Goal: Obtain resource: Obtain resource

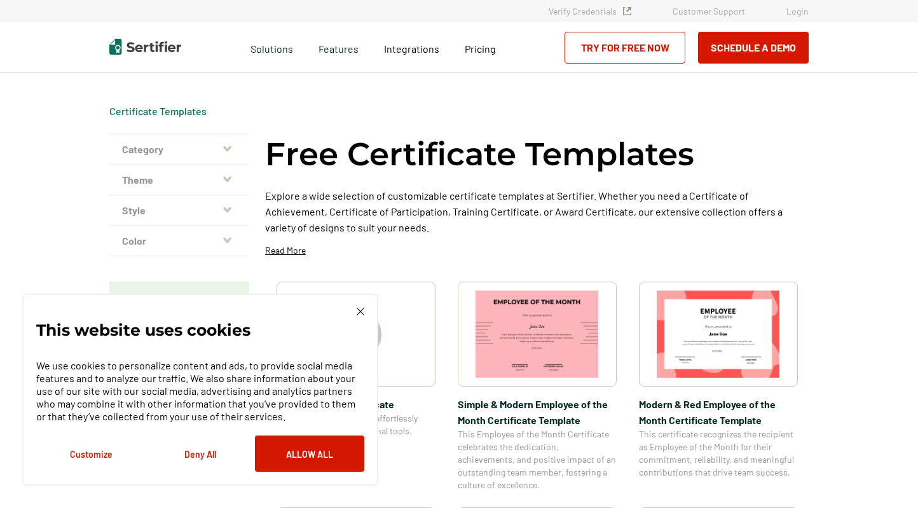
click at [361, 308] on img at bounding box center [361, 312] width 8 height 8
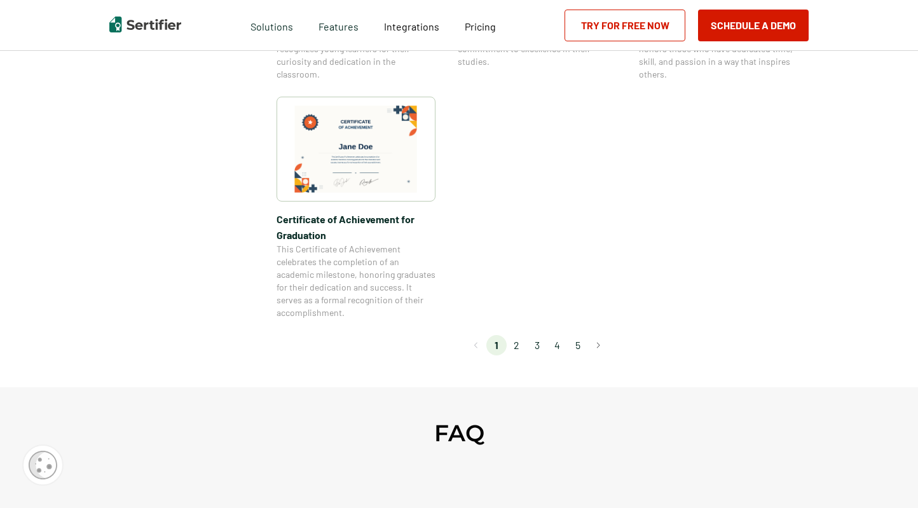
scroll to position [1136, 0]
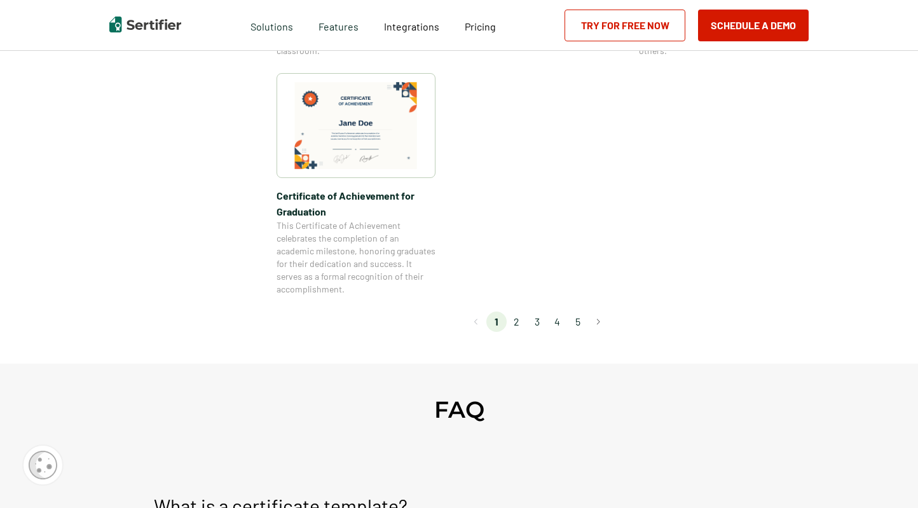
click at [521, 320] on li "2" at bounding box center [517, 321] width 20 height 20
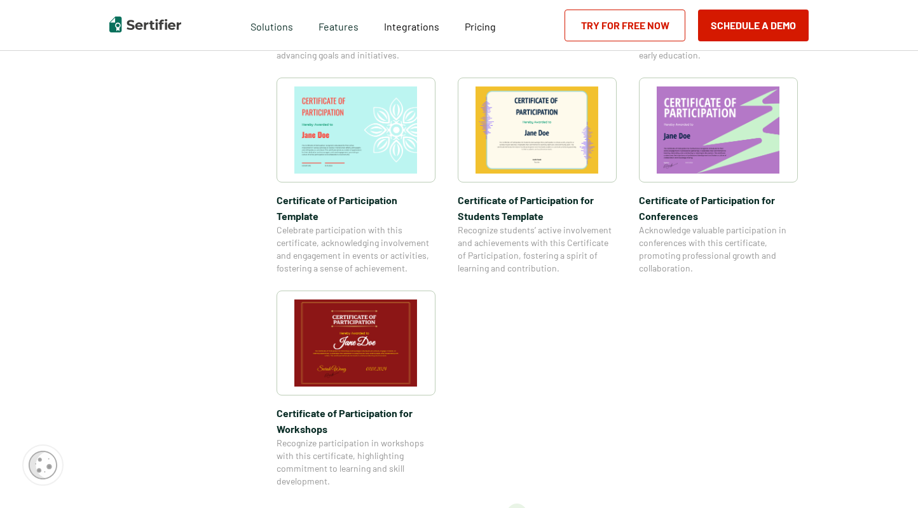
scroll to position [964, 0]
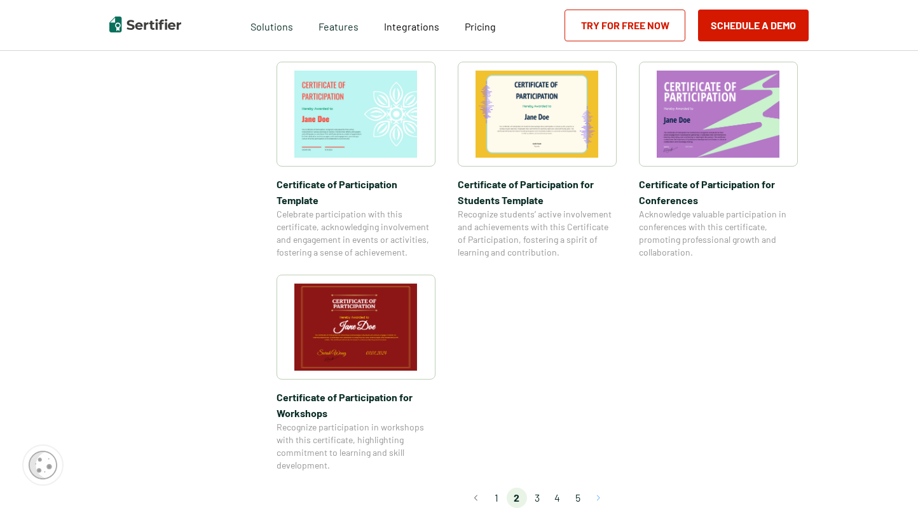
click at [601, 488] on button "Go to next page" at bounding box center [598, 498] width 20 height 20
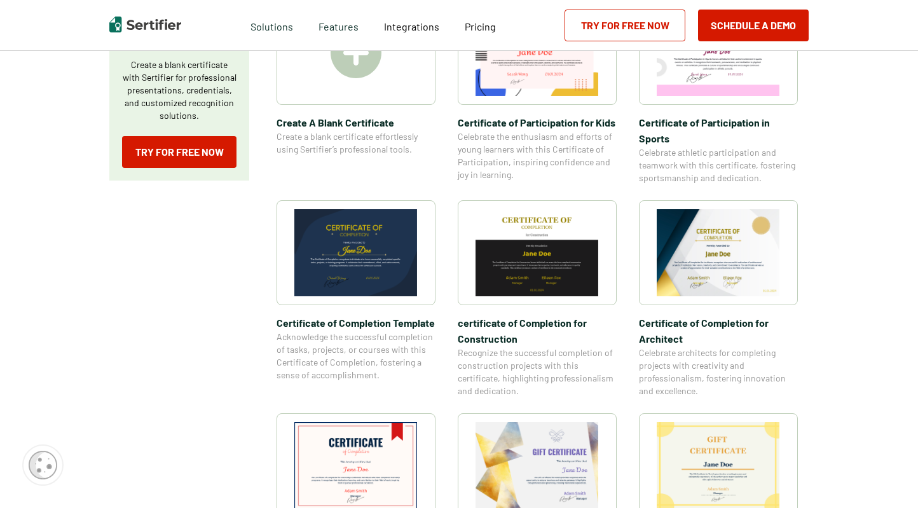
scroll to position [284, 0]
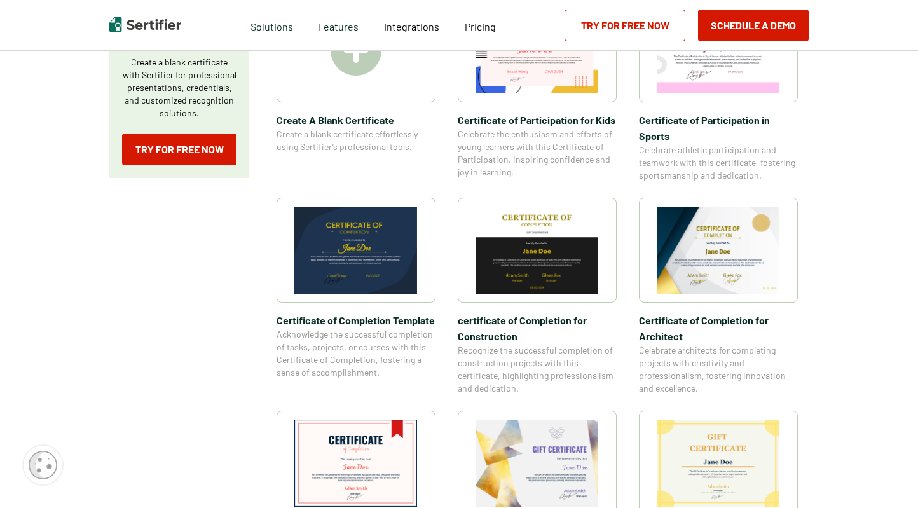
click at [364, 240] on img at bounding box center [355, 250] width 123 height 87
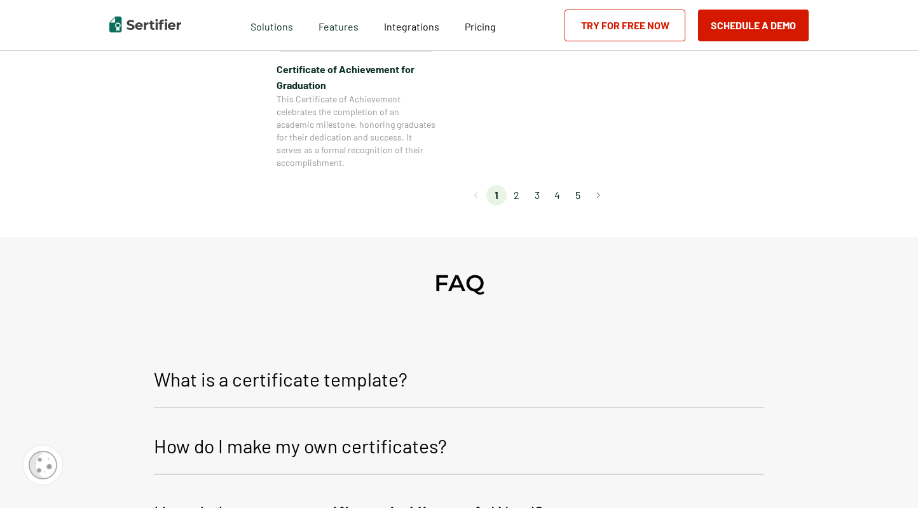
scroll to position [1265, 0]
click at [537, 193] on li "3" at bounding box center [537, 193] width 20 height 20
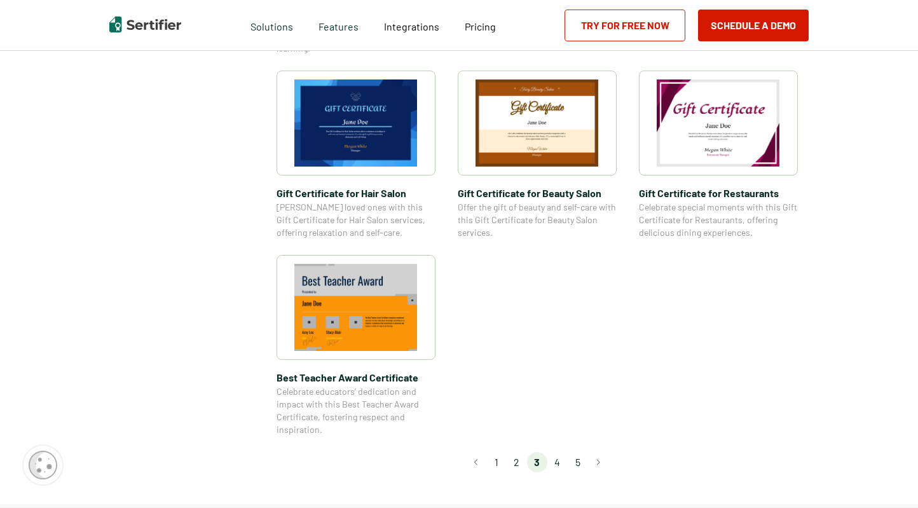
scroll to position [921, 0]
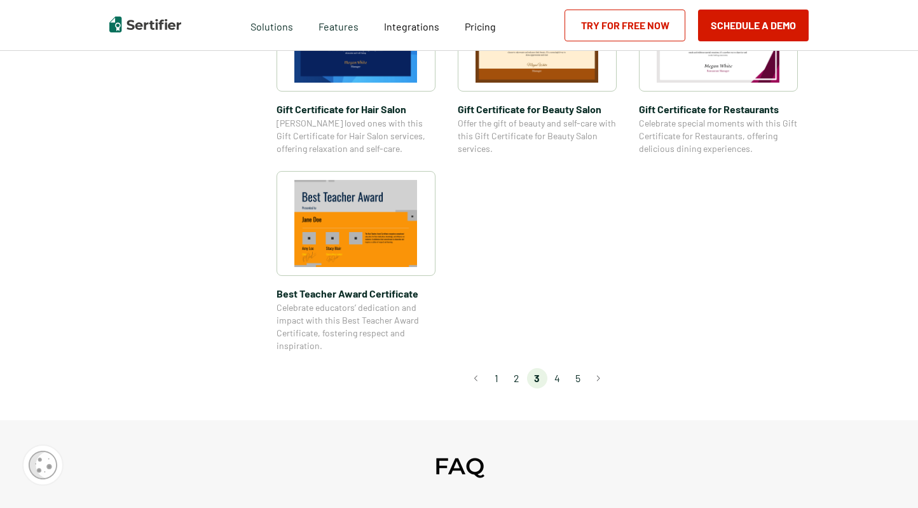
click at [564, 378] on li "4" at bounding box center [557, 378] width 20 height 20
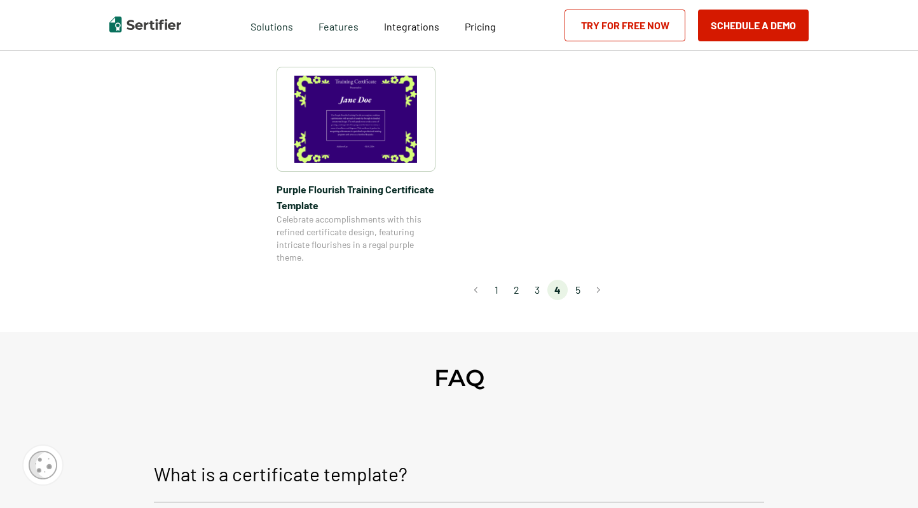
scroll to position [1058, 0]
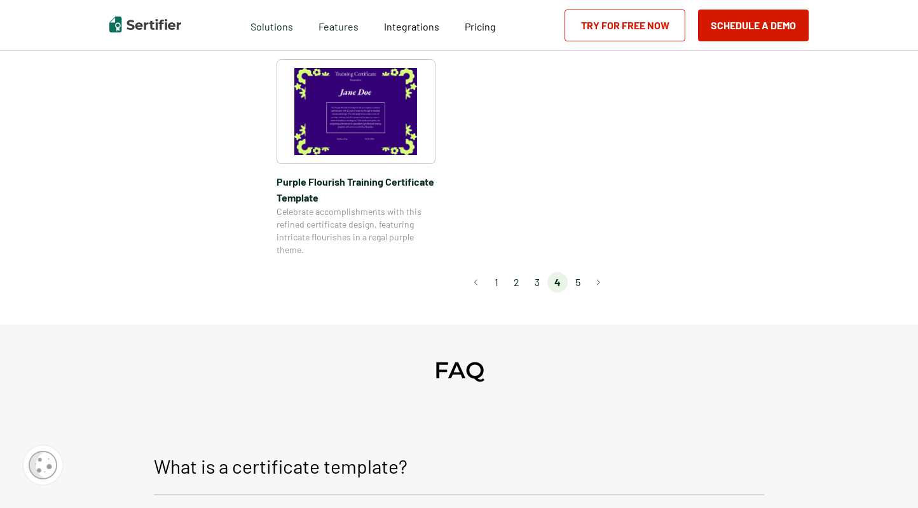
click at [536, 282] on li "3" at bounding box center [537, 282] width 20 height 20
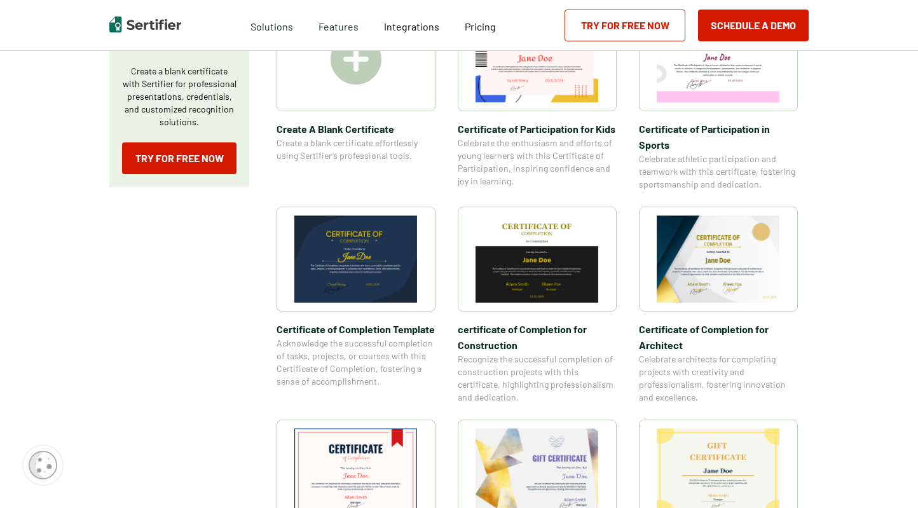
scroll to position [311, 0]
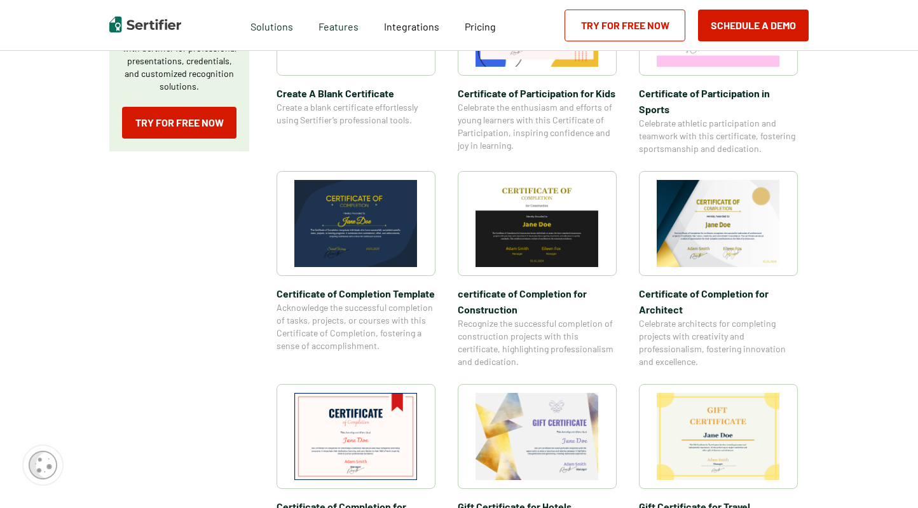
click at [355, 231] on img at bounding box center [355, 223] width 123 height 87
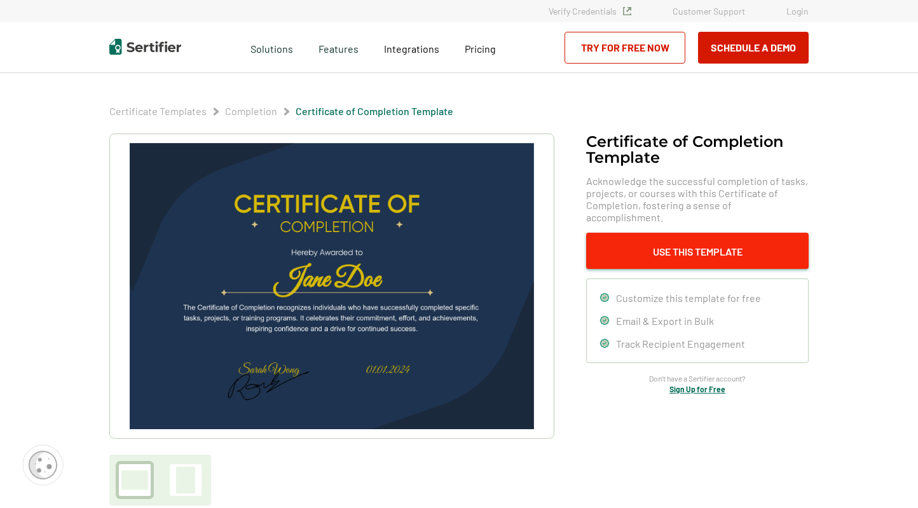
click at [676, 233] on button "Use This Template" at bounding box center [697, 251] width 222 height 36
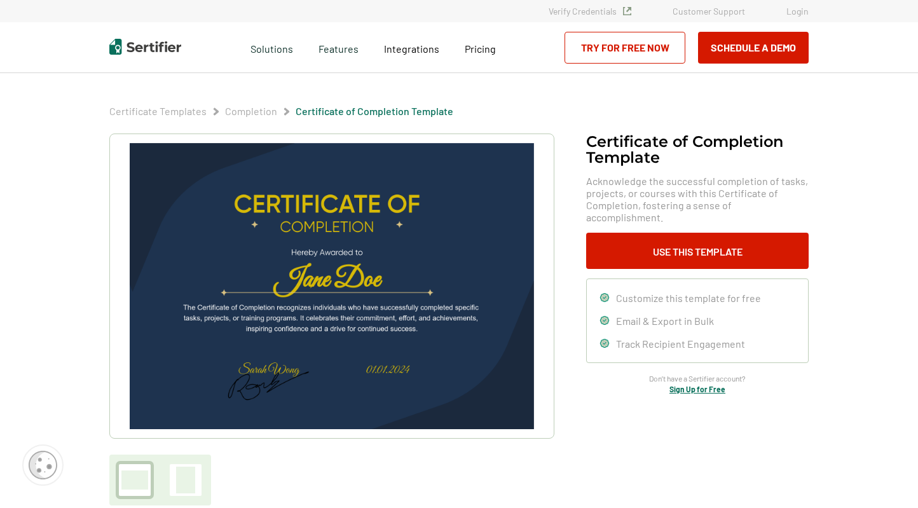
click at [605, 44] on link "Try for Free Now" at bounding box center [624, 48] width 121 height 32
